Goal: Find specific page/section: Find specific page/section

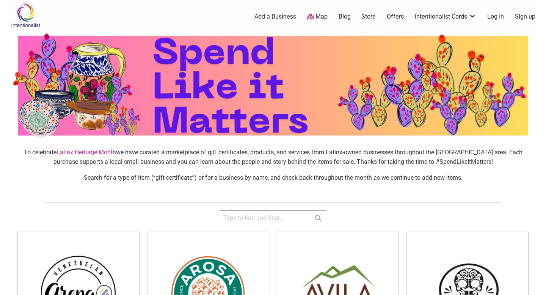
click at [307, 21] on link "Map" at bounding box center [317, 17] width 20 height 9
click at [313, 17] on icon at bounding box center [310, 17] width 7 height 5
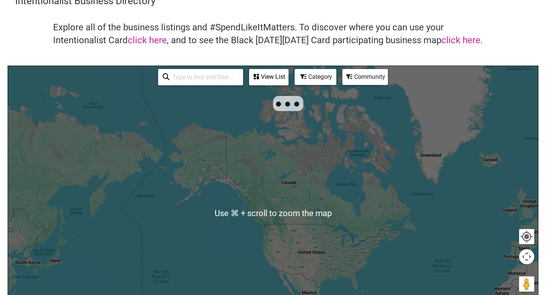
scroll to position [37, 0]
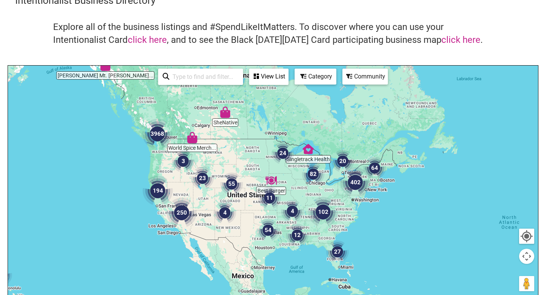
drag, startPoint x: 466, startPoint y: 166, endPoint x: 376, endPoint y: 134, distance: 95.3
click at [376, 134] on div at bounding box center [273, 213] width 530 height 295
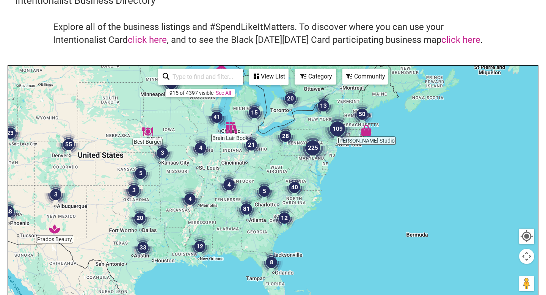
drag, startPoint x: 360, startPoint y: 144, endPoint x: 364, endPoint y: 63, distance: 80.8
click at [362, 64] on div "Intentionalist Business Directory Explore all of the business listings and #Spe…" at bounding box center [273, 177] width 530 height 367
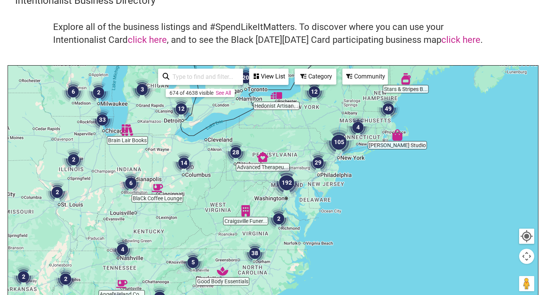
scroll to position [30, 0]
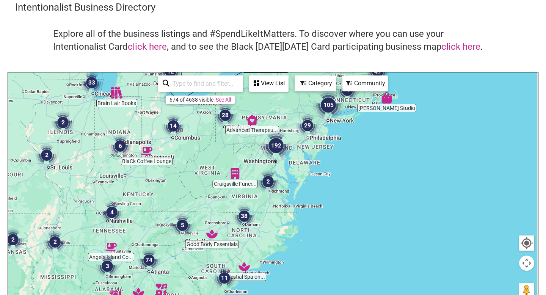
drag, startPoint x: 327, startPoint y: 196, endPoint x: 315, endPoint y: 150, distance: 47.2
click at [315, 150] on div at bounding box center [273, 219] width 530 height 295
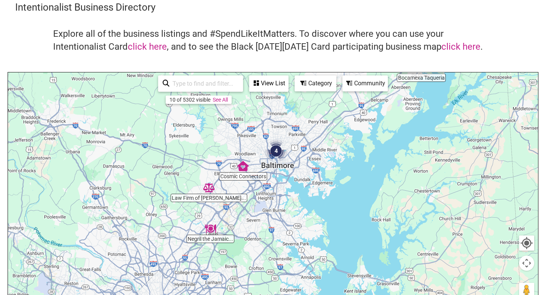
drag, startPoint x: 191, startPoint y: 202, endPoint x: 315, endPoint y: 38, distance: 204.8
click at [315, 38] on div "Intentionalist Business Directory Explore all of the business listings and #Spe…" at bounding box center [273, 183] width 530 height 367
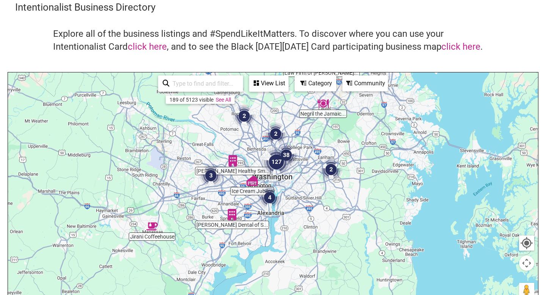
drag, startPoint x: 233, startPoint y: 160, endPoint x: 272, endPoint y: 103, distance: 68.7
click at [272, 103] on div at bounding box center [273, 219] width 530 height 295
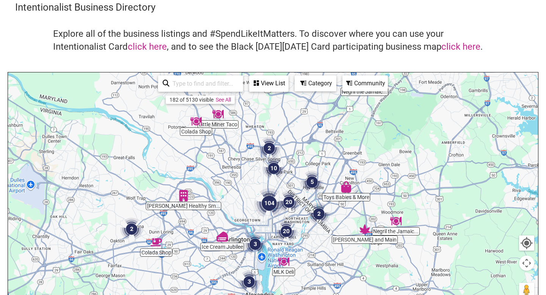
drag, startPoint x: 260, startPoint y: 142, endPoint x: 258, endPoint y: 92, distance: 50.4
click at [258, 92] on div "Toys Babies & More [PERSON_NAME] Dental of S... [PERSON_NAME] Healthy Sm... [PE…" at bounding box center [273, 219] width 530 height 295
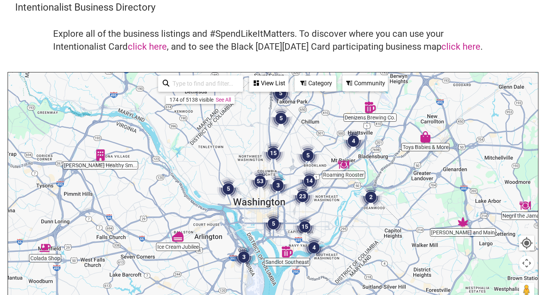
drag, startPoint x: 286, startPoint y: 168, endPoint x: 307, endPoint y: 88, distance: 82.3
click at [308, 89] on div "Denizens Brewing Co. Toys Babies & More Roaming Rooster [PERSON_NAME] Healthy S…" at bounding box center [273, 219] width 530 height 295
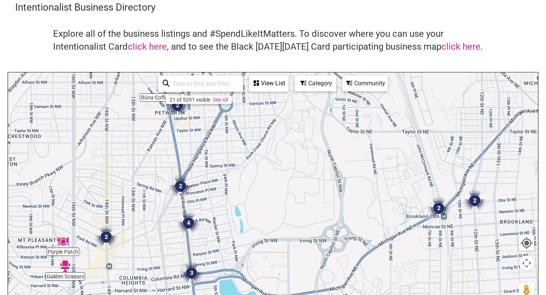
drag, startPoint x: 235, startPoint y: 216, endPoint x: 289, endPoint y: 46, distance: 178.5
click at [289, 46] on div "Intentionalist Business Directory Explore all of the business listings and #Spe…" at bounding box center [273, 183] width 530 height 367
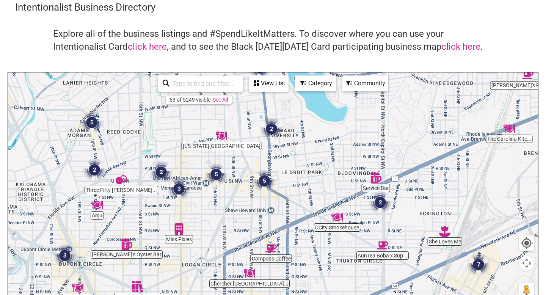
drag, startPoint x: 290, startPoint y: 152, endPoint x: 305, endPoint y: 27, distance: 125.5
click at [305, 27] on div "Intentionalist Business Directory Explore all of the business listings and #Spe…" at bounding box center [273, 183] width 530 height 367
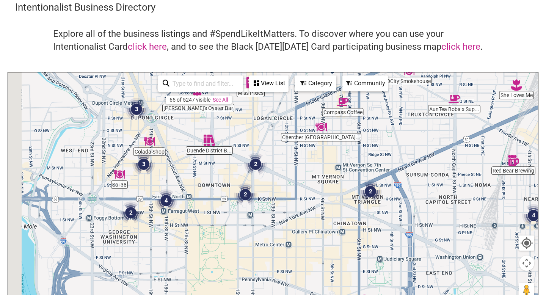
drag, startPoint x: 330, startPoint y: 165, endPoint x: 382, endPoint y: 116, distance: 71.0
click at [382, 116] on div at bounding box center [273, 219] width 530 height 295
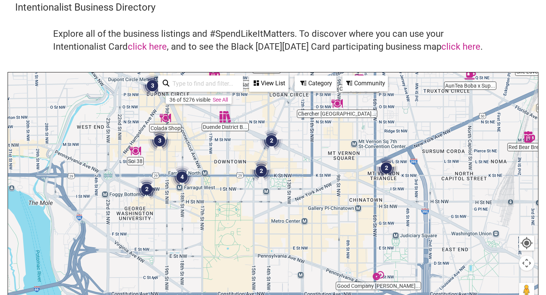
drag, startPoint x: 295, startPoint y: 187, endPoint x: 311, endPoint y: 163, distance: 29.3
click at [311, 163] on div at bounding box center [273, 219] width 530 height 295
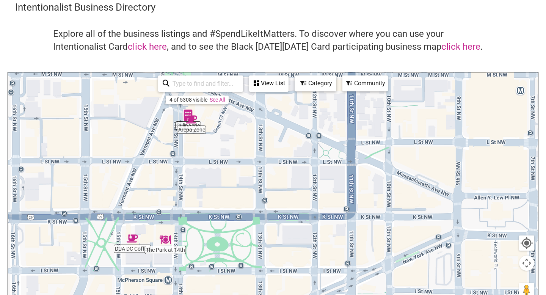
drag, startPoint x: 268, startPoint y: 159, endPoint x: 302, endPoint y: 164, distance: 34.9
click at [302, 165] on div at bounding box center [273, 219] width 530 height 295
